Goal: Find specific page/section: Find specific page/section

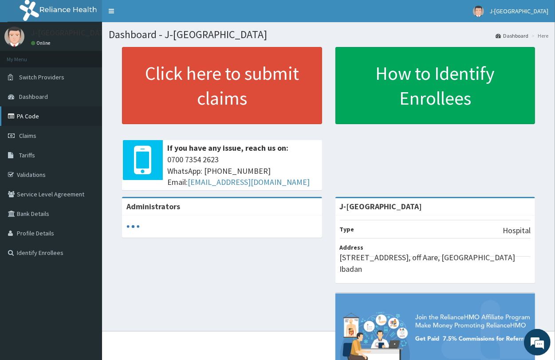
click at [28, 121] on link "PA Code" at bounding box center [51, 116] width 102 height 20
click at [23, 112] on link "PA Code" at bounding box center [51, 116] width 102 height 20
click at [32, 116] on link "PA Code" at bounding box center [51, 116] width 102 height 20
click at [18, 114] on link "PA Code" at bounding box center [51, 116] width 102 height 20
